Goal: Check status: Check status

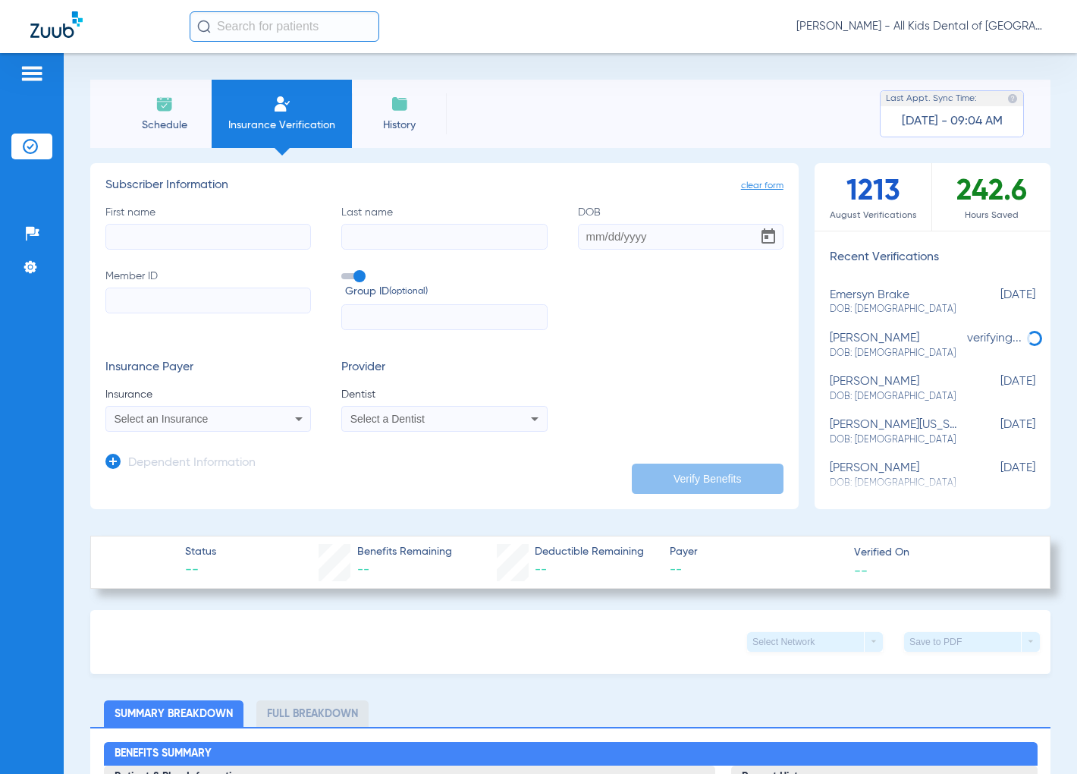
click at [34, 68] on img at bounding box center [32, 73] width 24 height 18
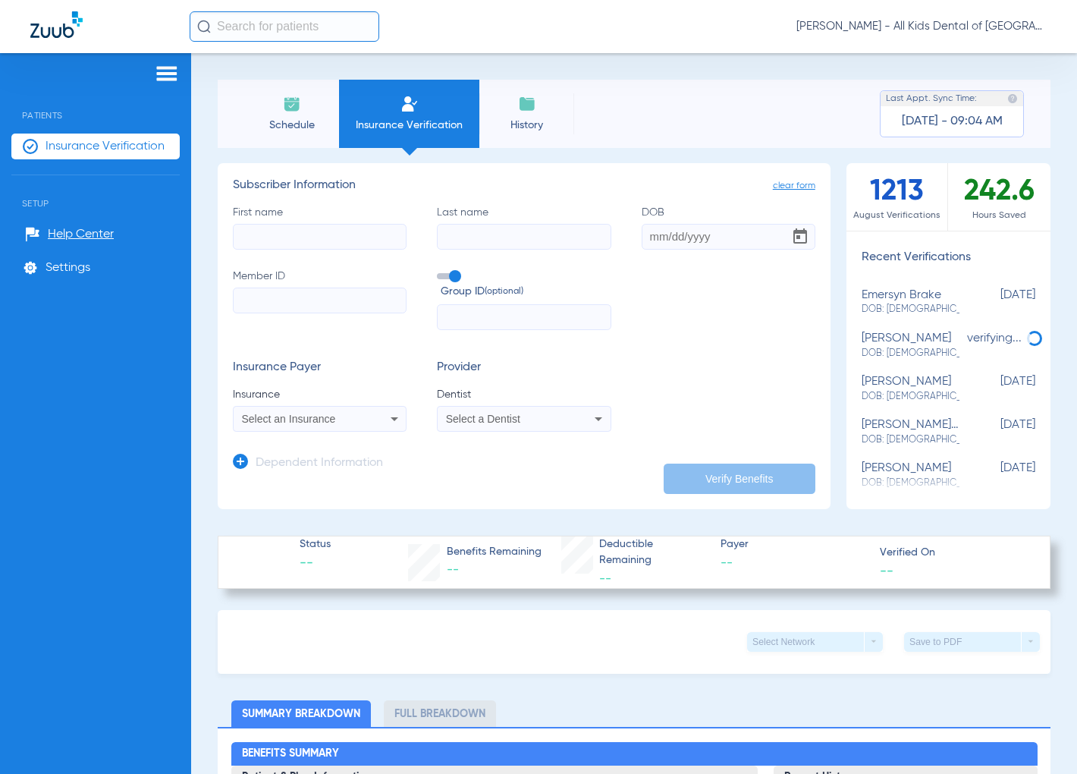
click at [176, 70] on img at bounding box center [167, 73] width 24 height 18
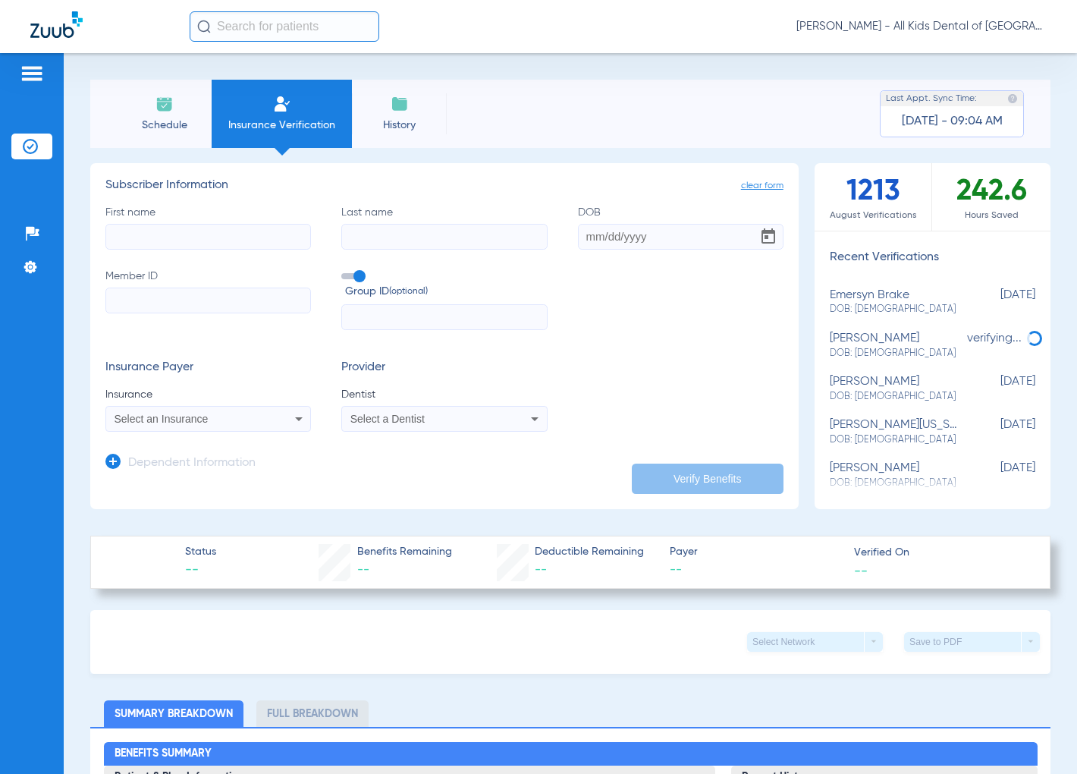
click at [171, 114] on li "Schedule" at bounding box center [164, 114] width 95 height 68
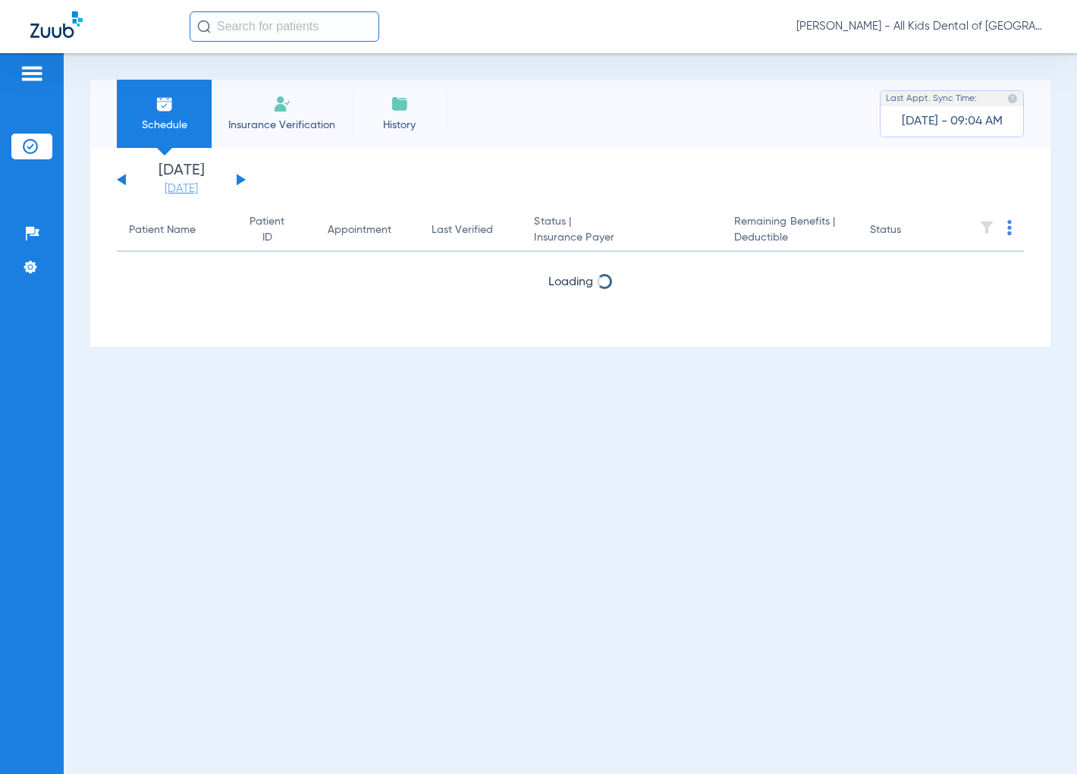
click at [206, 181] on link "[DATE]" at bounding box center [181, 188] width 91 height 15
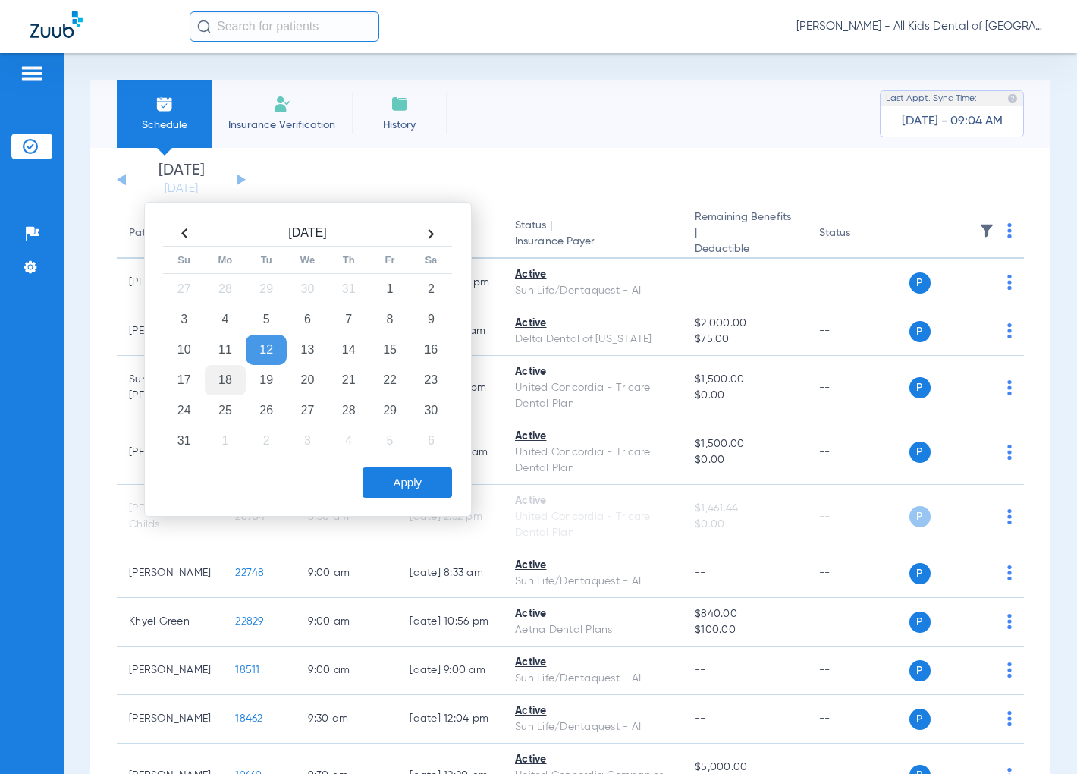
click at [221, 381] on td "18" at bounding box center [225, 380] width 41 height 30
click at [413, 490] on button "Apply" at bounding box center [407, 482] width 89 height 30
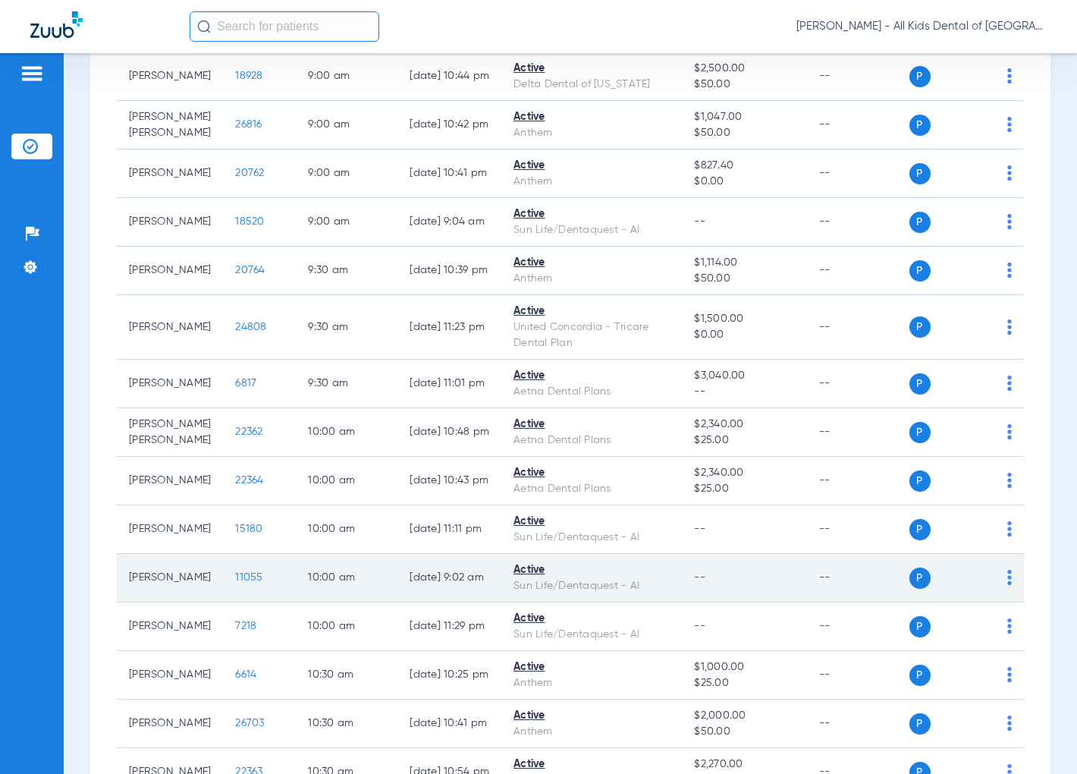
scroll to position [673, 0]
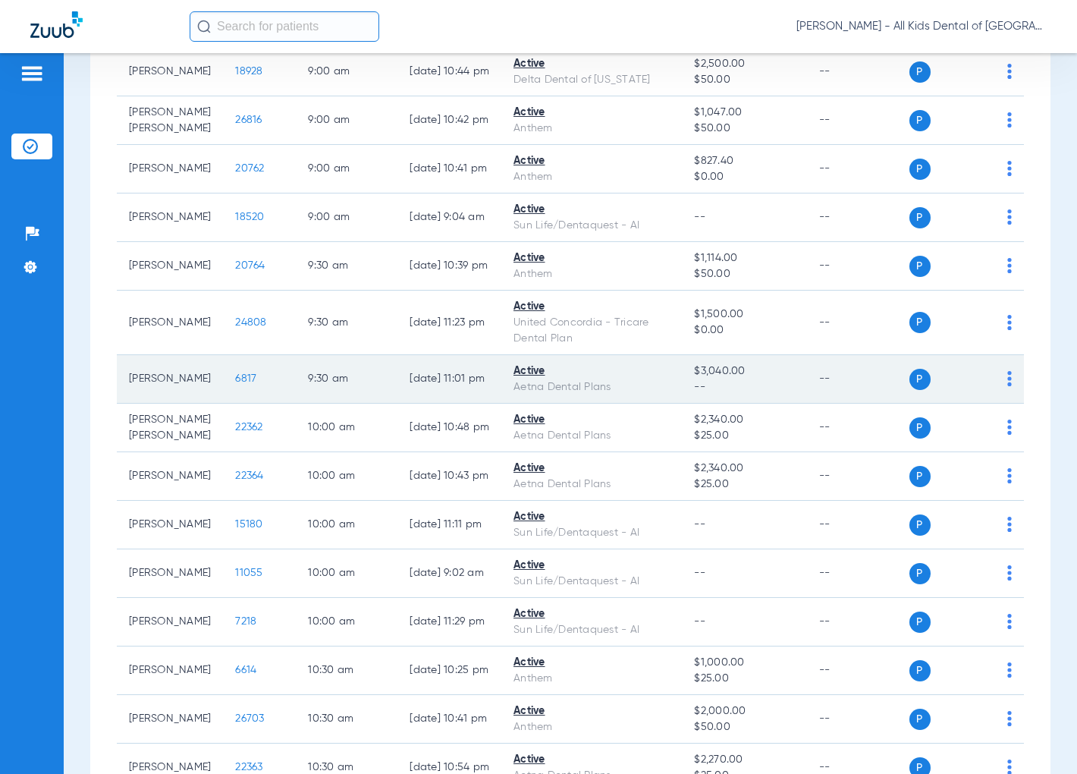
click at [235, 384] on span "6817" at bounding box center [245, 378] width 21 height 11
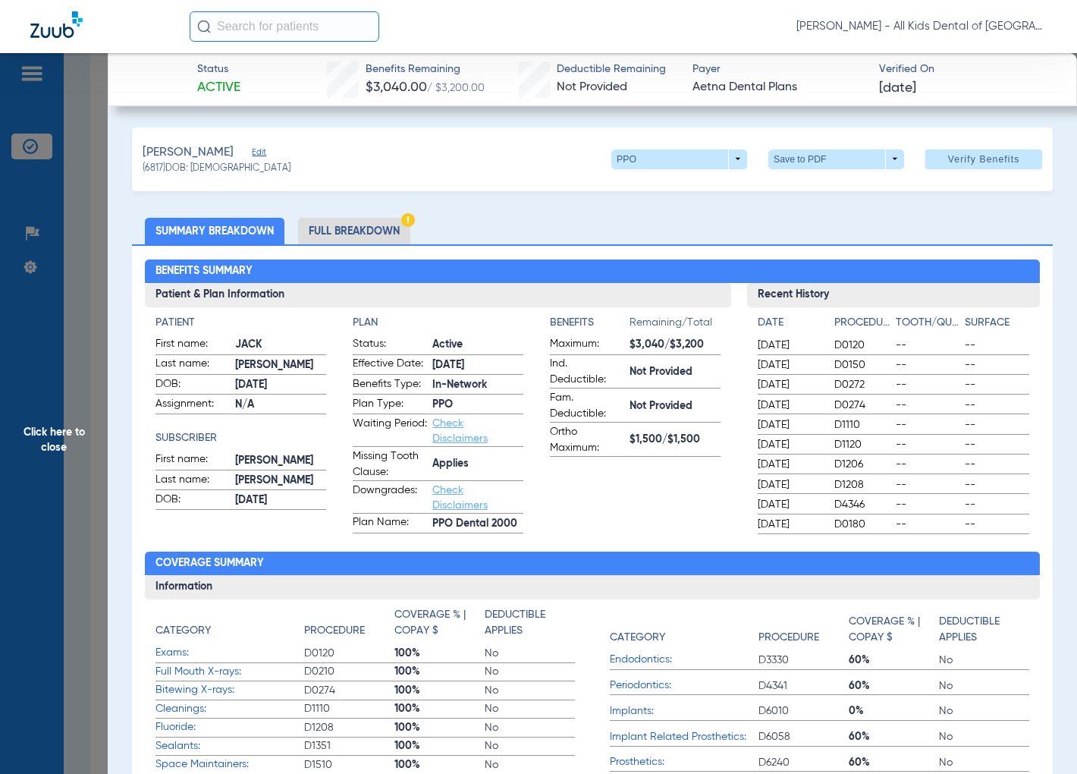
click at [336, 235] on li "Full Breakdown" at bounding box center [354, 231] width 112 height 27
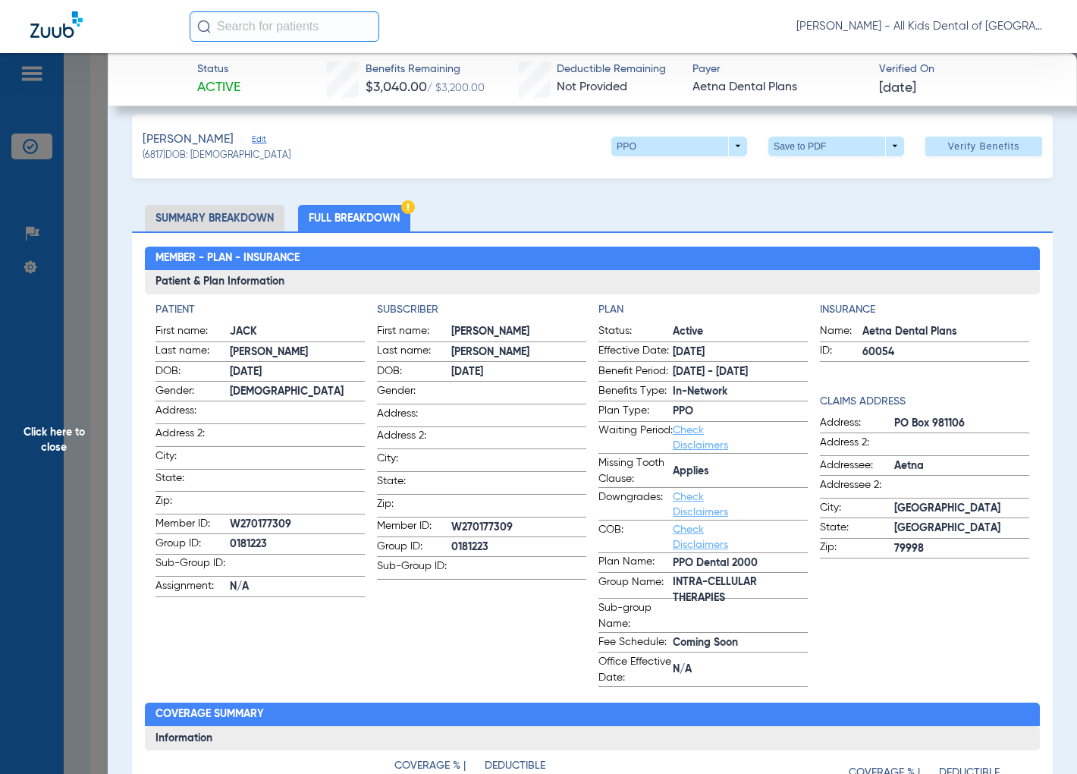
scroll to position [0, 0]
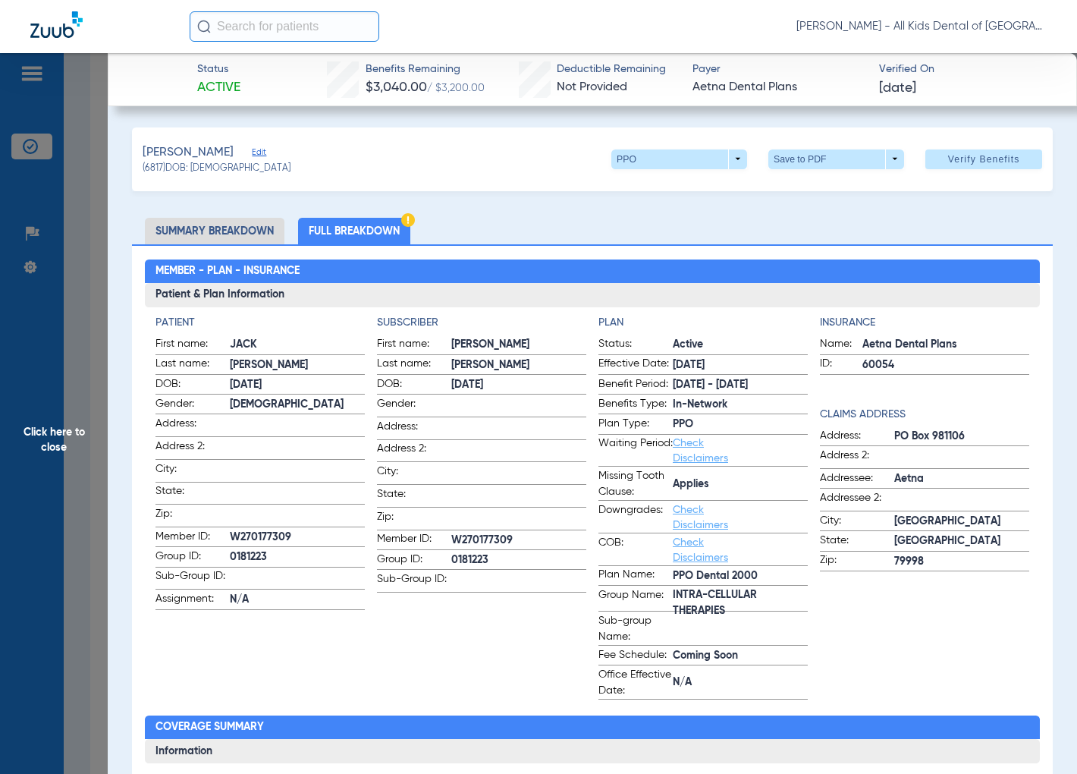
drag, startPoint x: 78, startPoint y: 313, endPoint x: 156, endPoint y: 356, distance: 89.3
click at [78, 313] on span "Click here to close" at bounding box center [54, 440] width 108 height 774
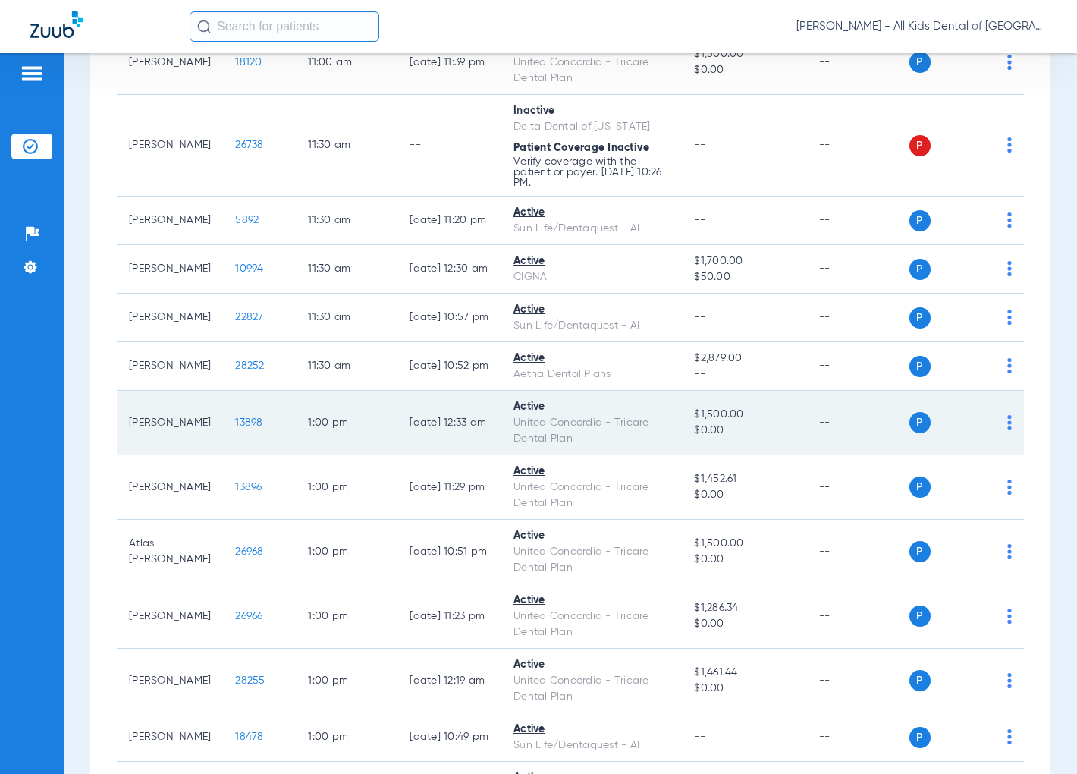
scroll to position [1769, 0]
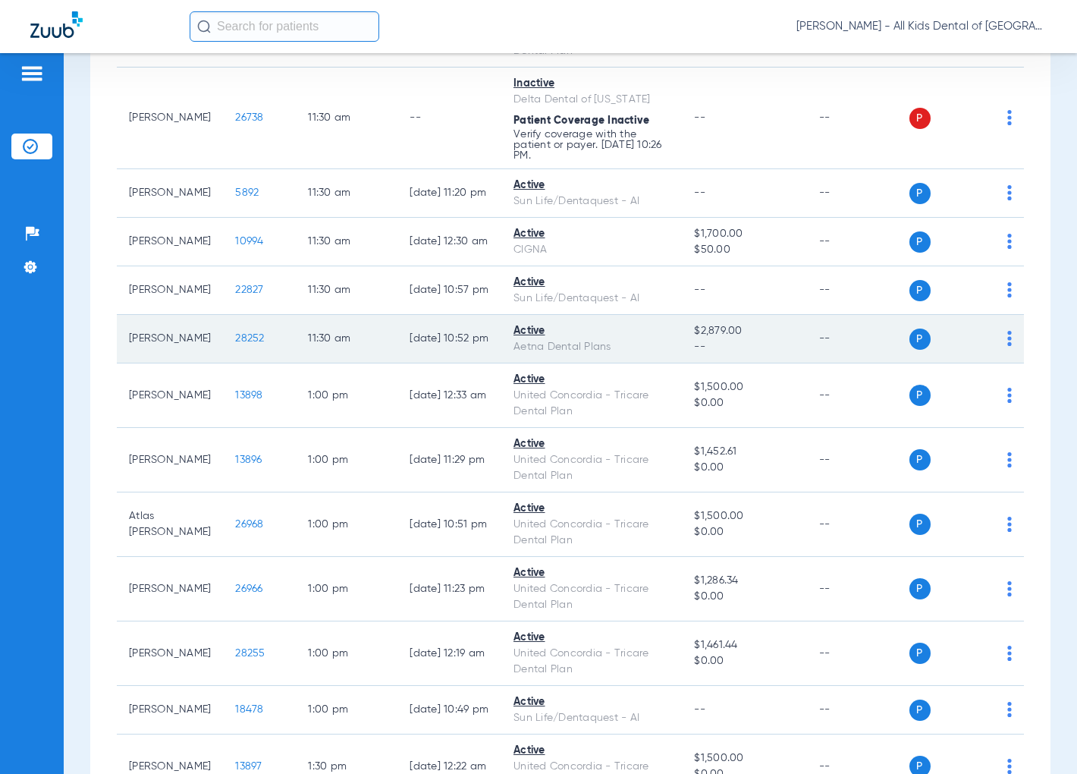
click at [235, 344] on span "28252" at bounding box center [249, 338] width 29 height 11
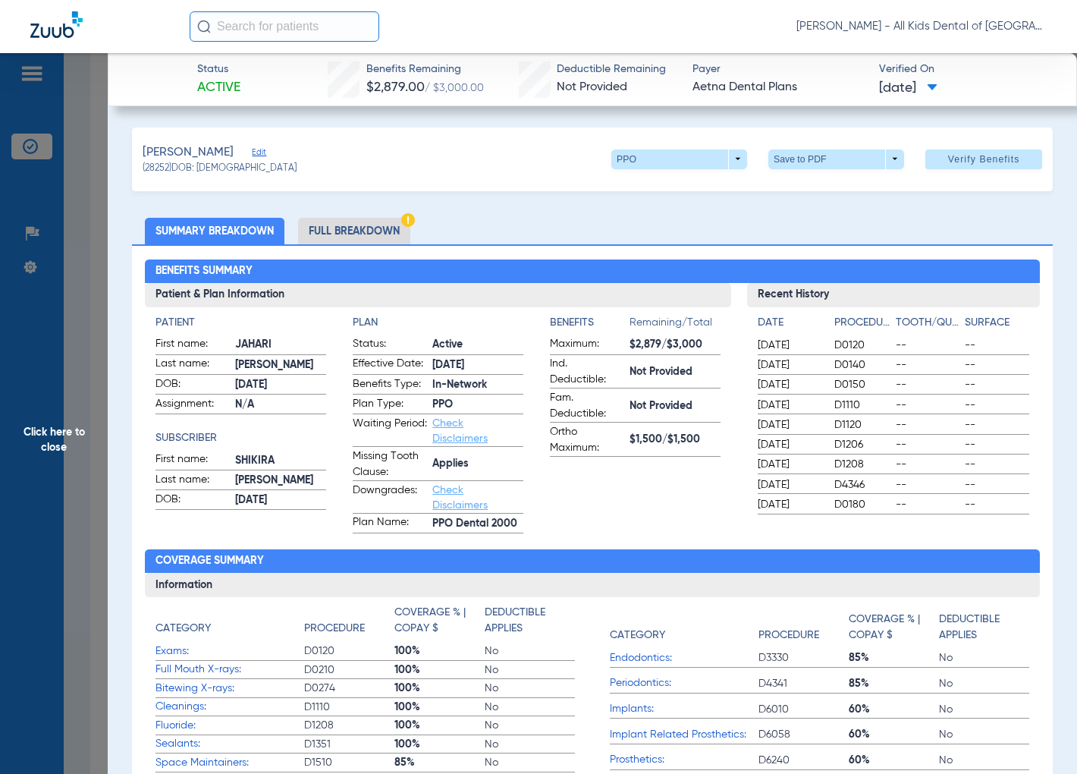
drag, startPoint x: 350, startPoint y: 231, endPoint x: 173, endPoint y: 190, distance: 181.2
click at [350, 231] on li "Full Breakdown" at bounding box center [354, 231] width 112 height 27
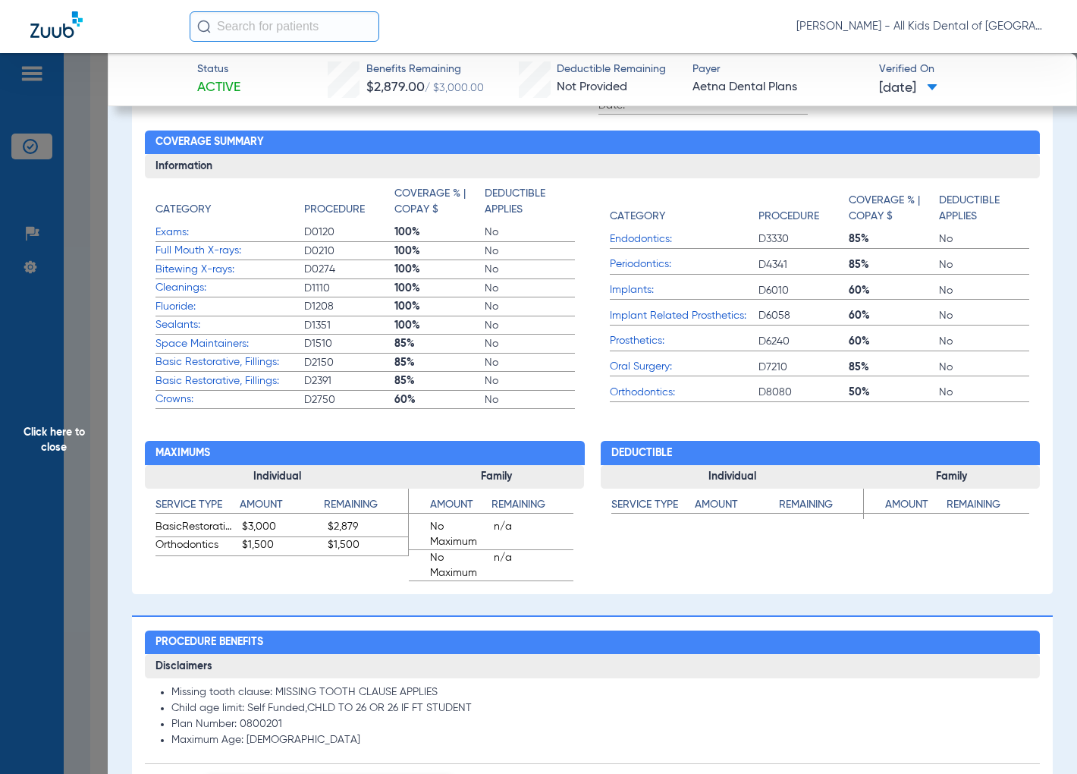
scroll to position [589, 0]
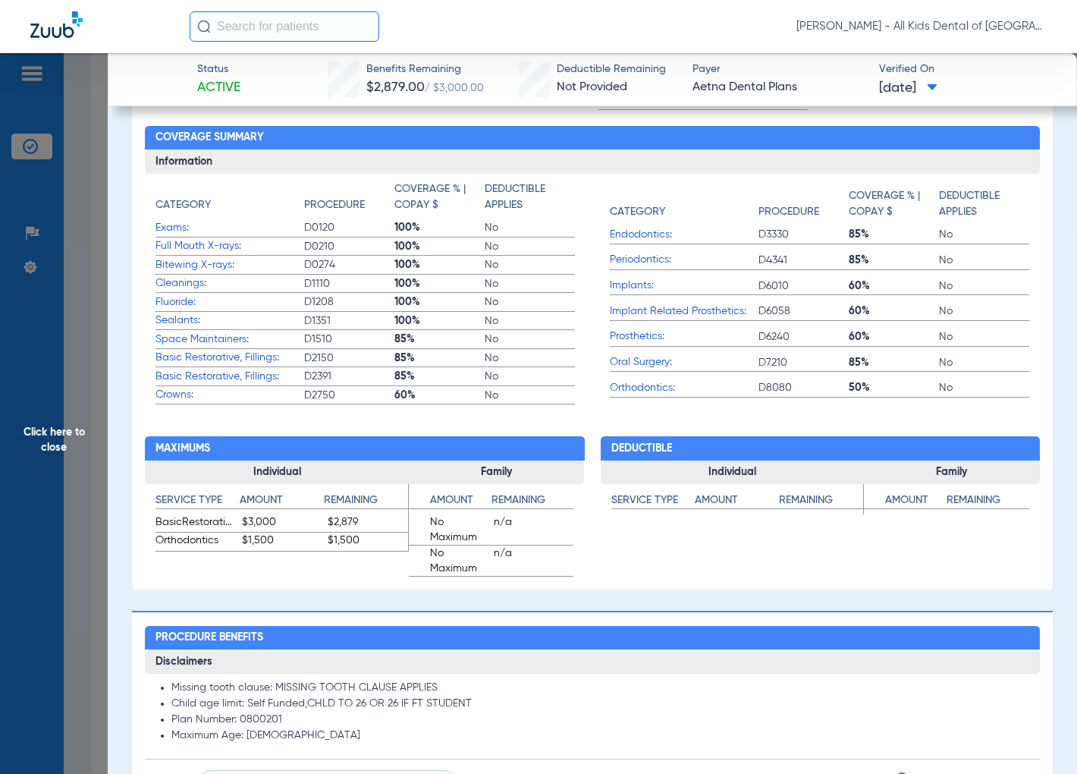
click at [77, 435] on span "Click here to close" at bounding box center [54, 440] width 108 height 774
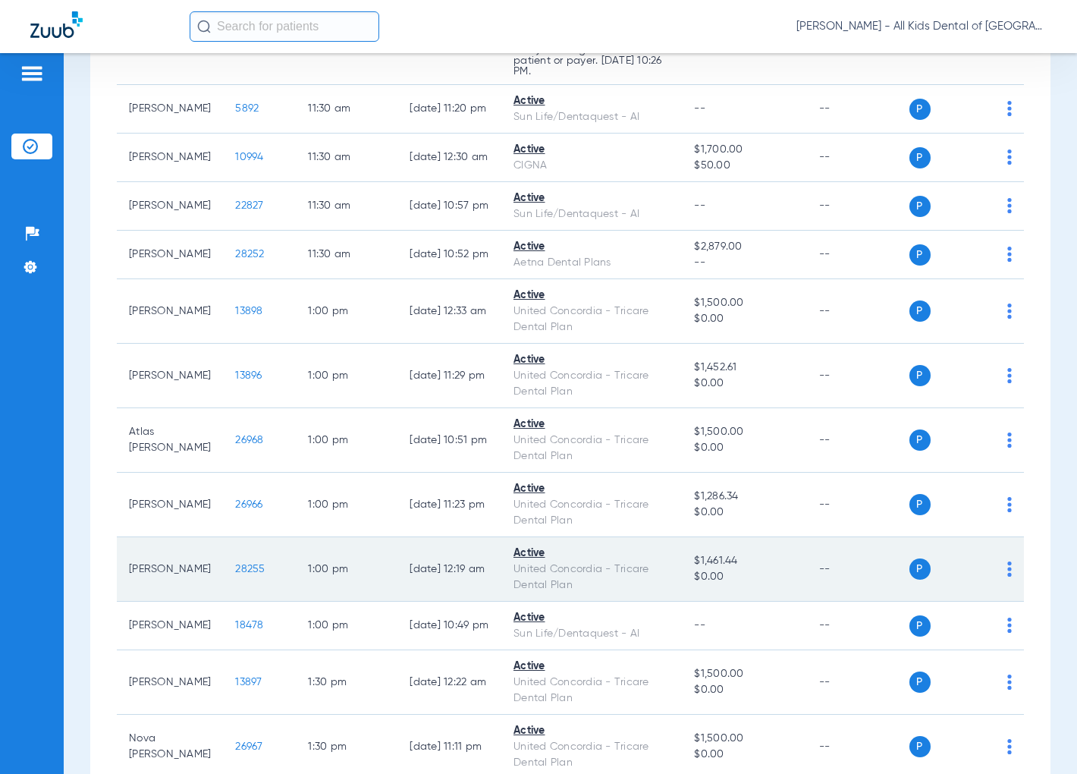
scroll to position [1938, 0]
